Goal: Transaction & Acquisition: Obtain resource

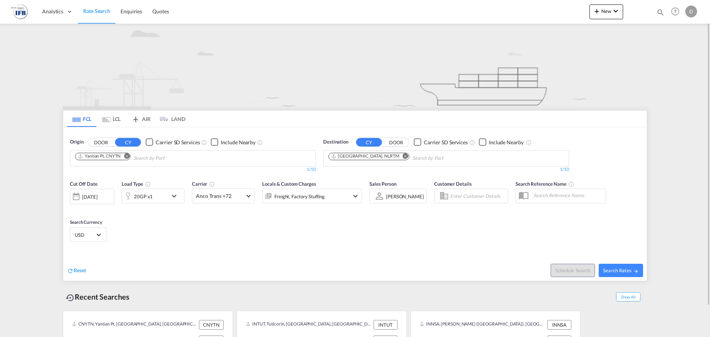
click at [160, 196] on div "20GP x1" at bounding box center [145, 195] width 46 height 15
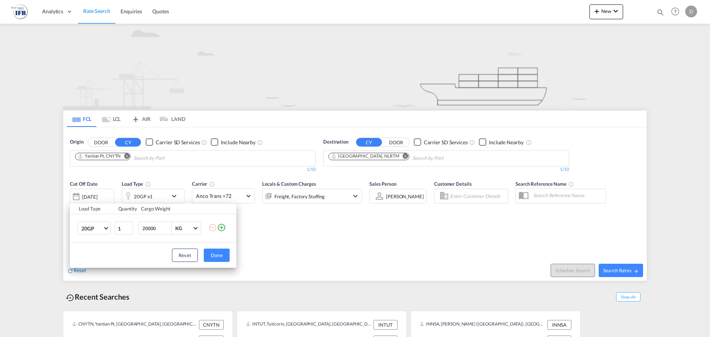
click at [337, 172] on div "Load Type Quantity Cargo Weight 20GP 20GP 40GP 40HC 45HC 20RE 40RE 40HR 20OT 40…" at bounding box center [355, 168] width 710 height 337
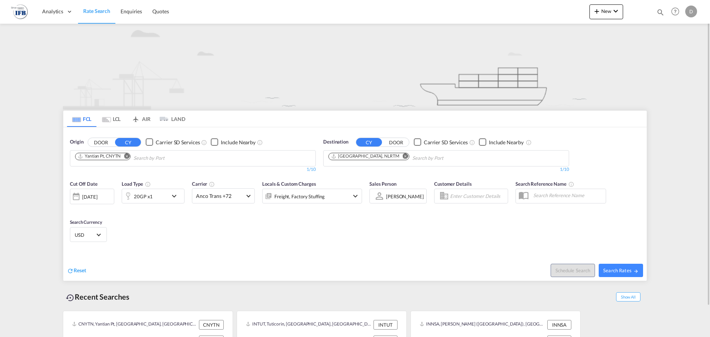
click at [402, 156] on md-icon "Remove" at bounding box center [405, 156] width 6 height 6
click at [374, 158] on input "Chips input." at bounding box center [363, 158] width 70 height 12
type input "n"
drag, startPoint x: 354, startPoint y: 158, endPoint x: 333, endPoint y: 157, distance: 21.4
click at [347, 155] on input "[GEOGRAPHIC_DATA]" at bounding box center [363, 158] width 70 height 12
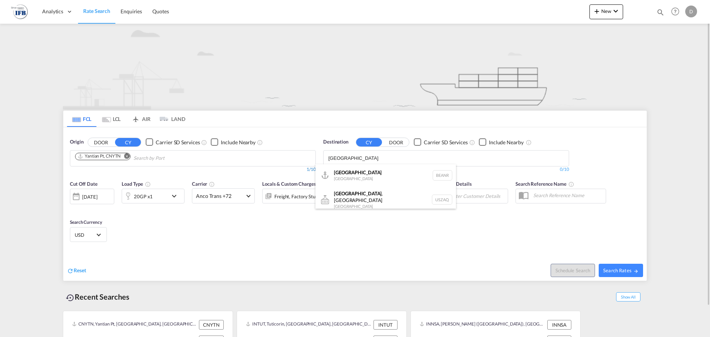
type input "[GEOGRAPHIC_DATA]"
click at [368, 171] on div "[GEOGRAPHIC_DATA] [GEOGRAPHIC_DATA] BEANR" at bounding box center [385, 175] width 140 height 22
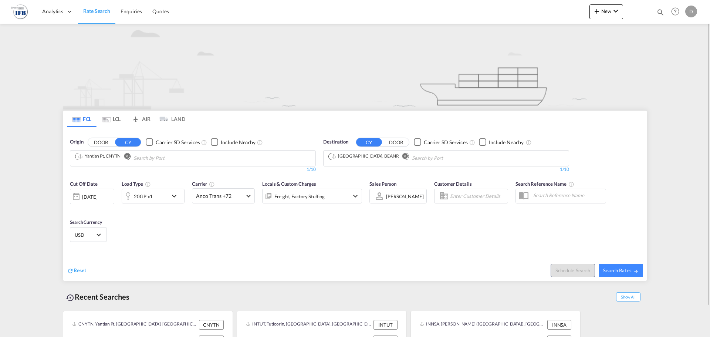
click at [169, 195] on div "20GP x1" at bounding box center [153, 195] width 63 height 15
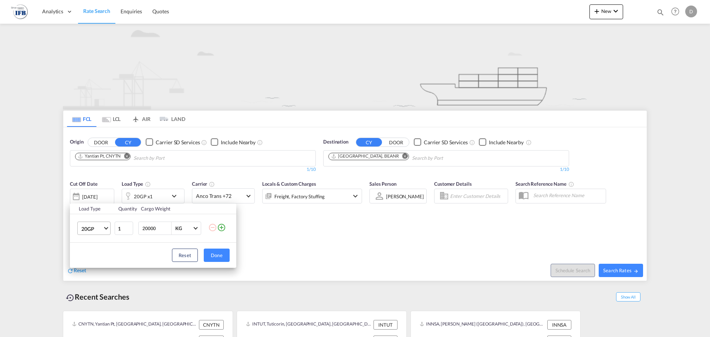
click at [86, 228] on span "20GP" at bounding box center [91, 228] width 21 height 7
click at [106, 245] on md-option "40GP" at bounding box center [100, 246] width 50 height 18
click at [630, 265] on div "Load Type Quantity Cargo Weight 40GP 1 20000 KG KG Load type addition is restri…" at bounding box center [355, 168] width 710 height 337
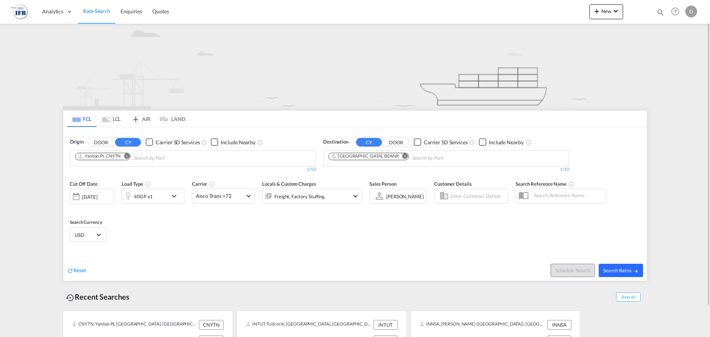
click at [619, 264] on button "Search Rates" at bounding box center [620, 270] width 44 height 13
type input "CNYTN to BEANR / [DATE]"
